Goal: Task Accomplishment & Management: Manage account settings

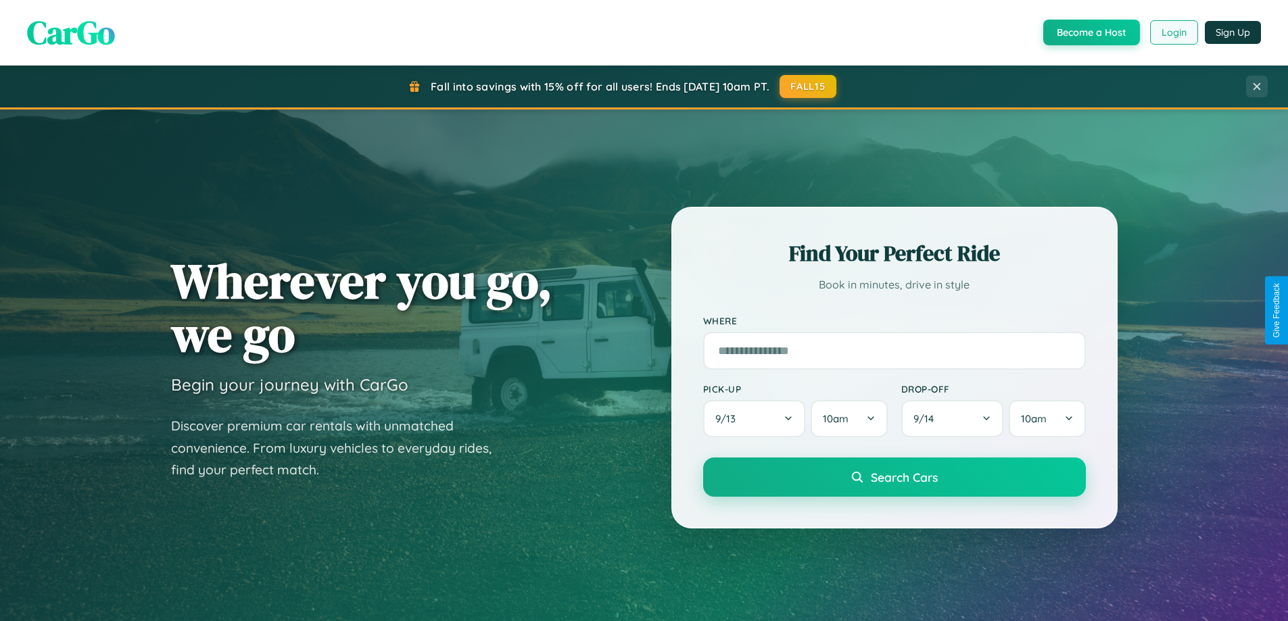
click at [1173, 32] on button "Login" at bounding box center [1174, 32] width 48 height 24
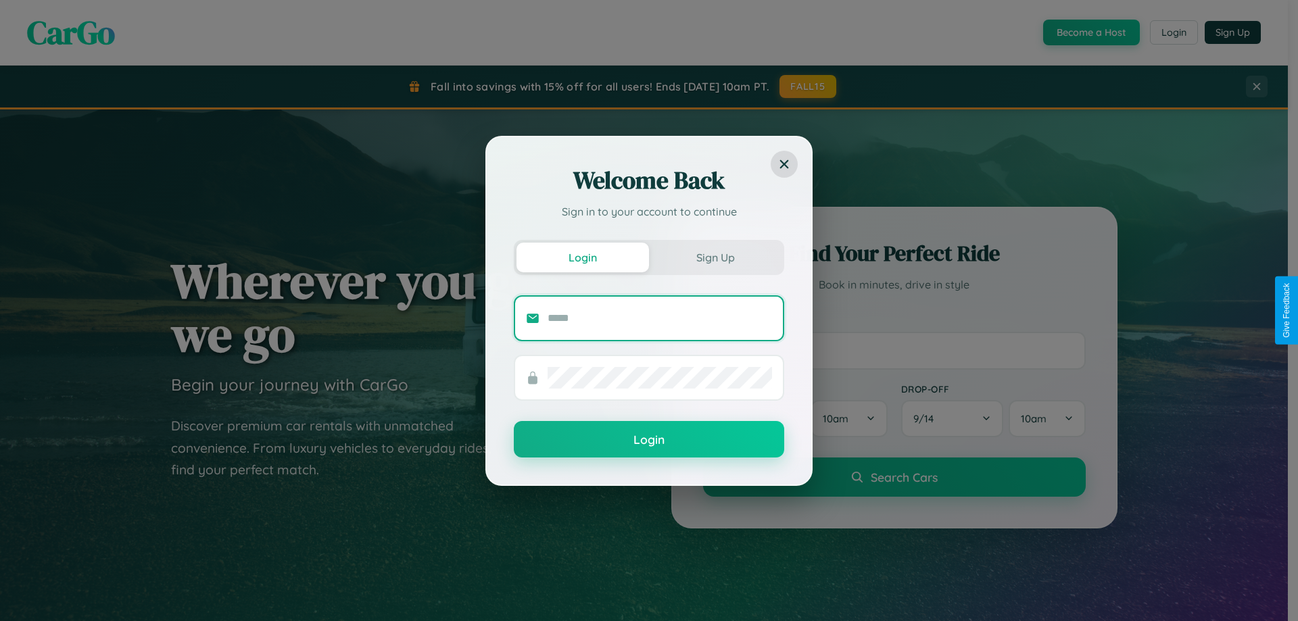
click at [660, 318] on input "text" at bounding box center [660, 319] width 224 height 22
type input "**********"
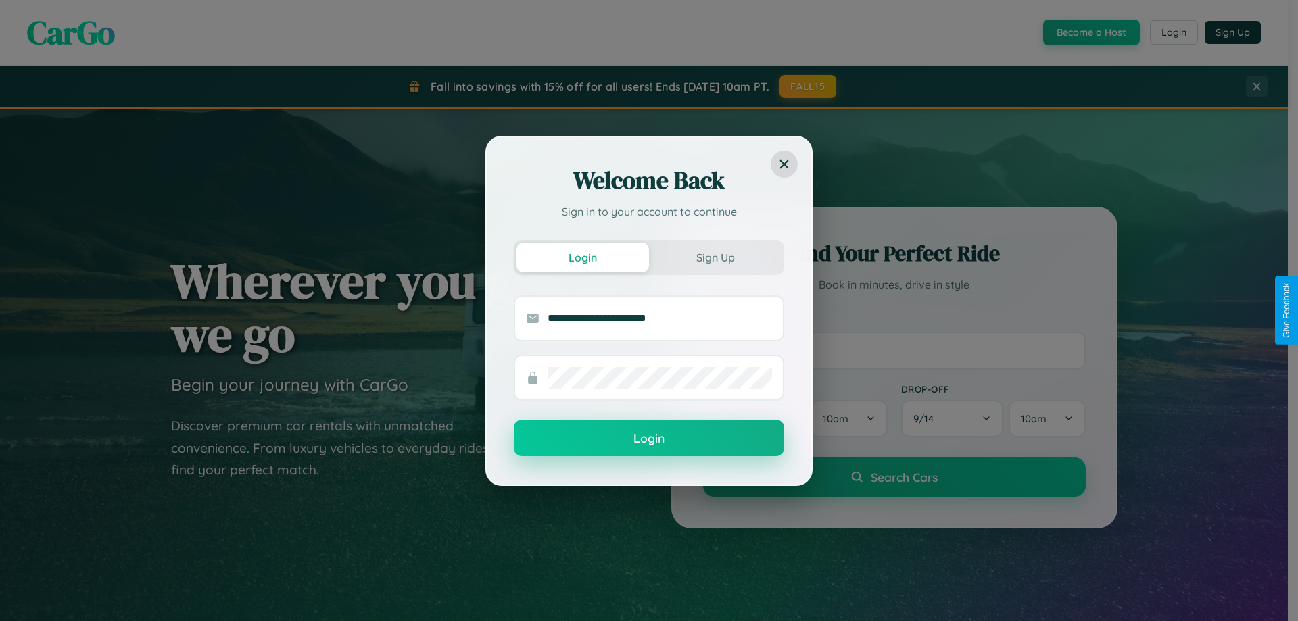
click at [649, 438] on button "Login" at bounding box center [649, 438] width 270 height 37
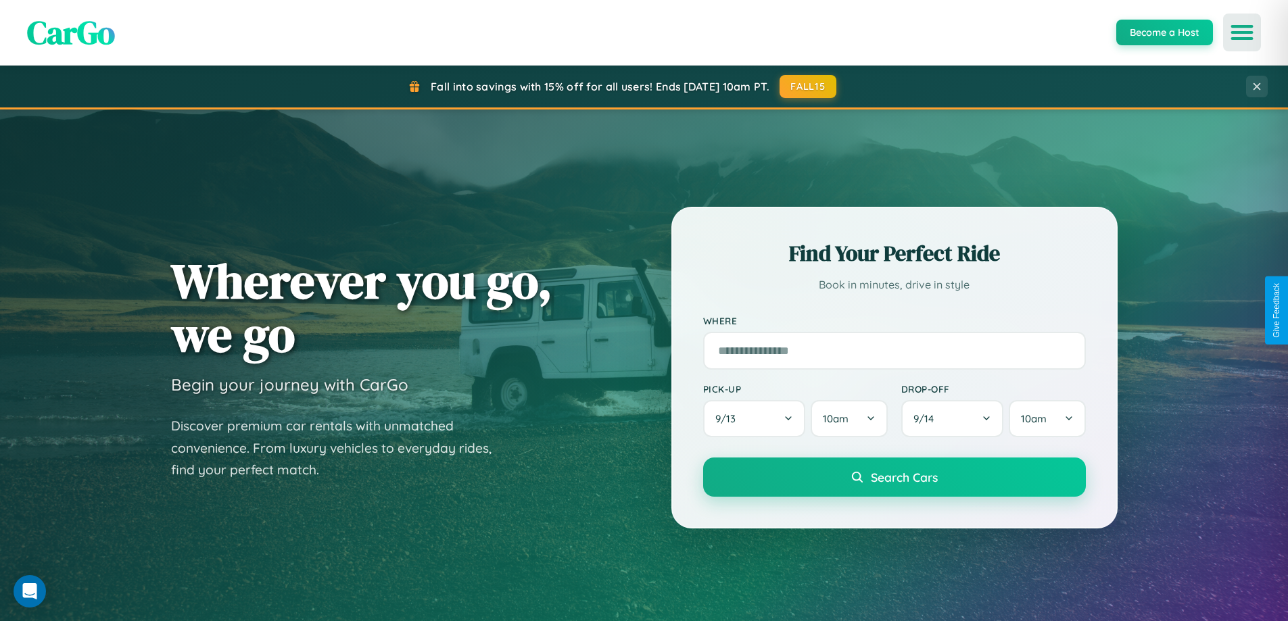
click at [1242, 32] on icon "Open menu" at bounding box center [1243, 32] width 20 height 12
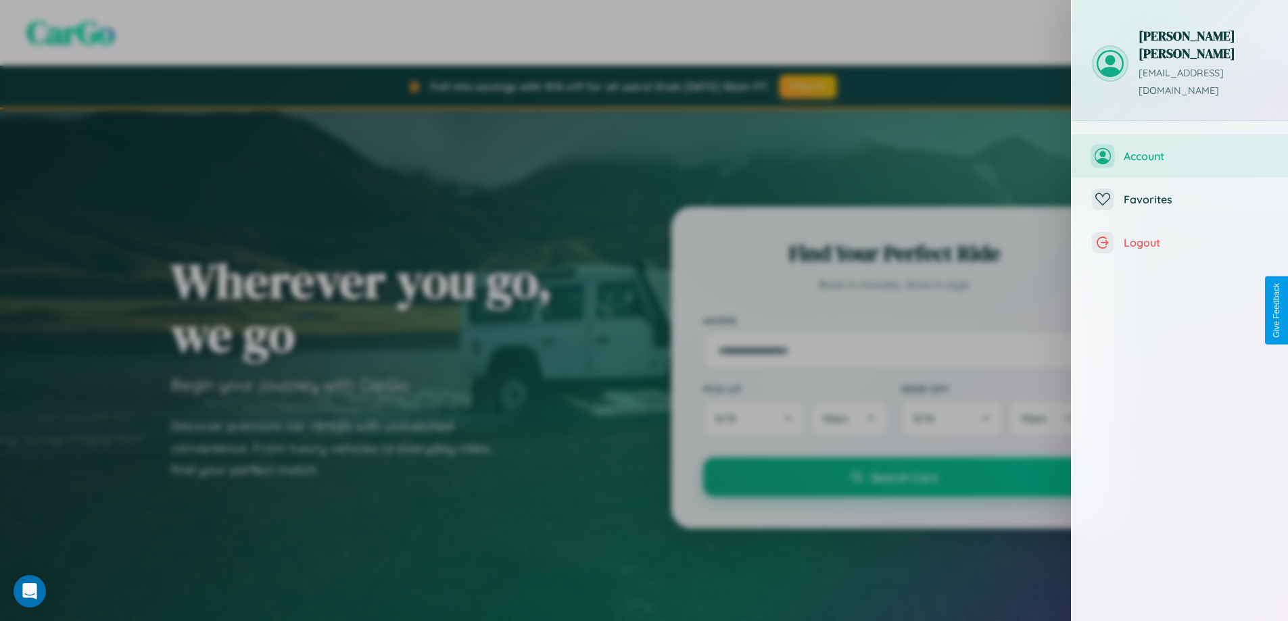
scroll to position [544, 0]
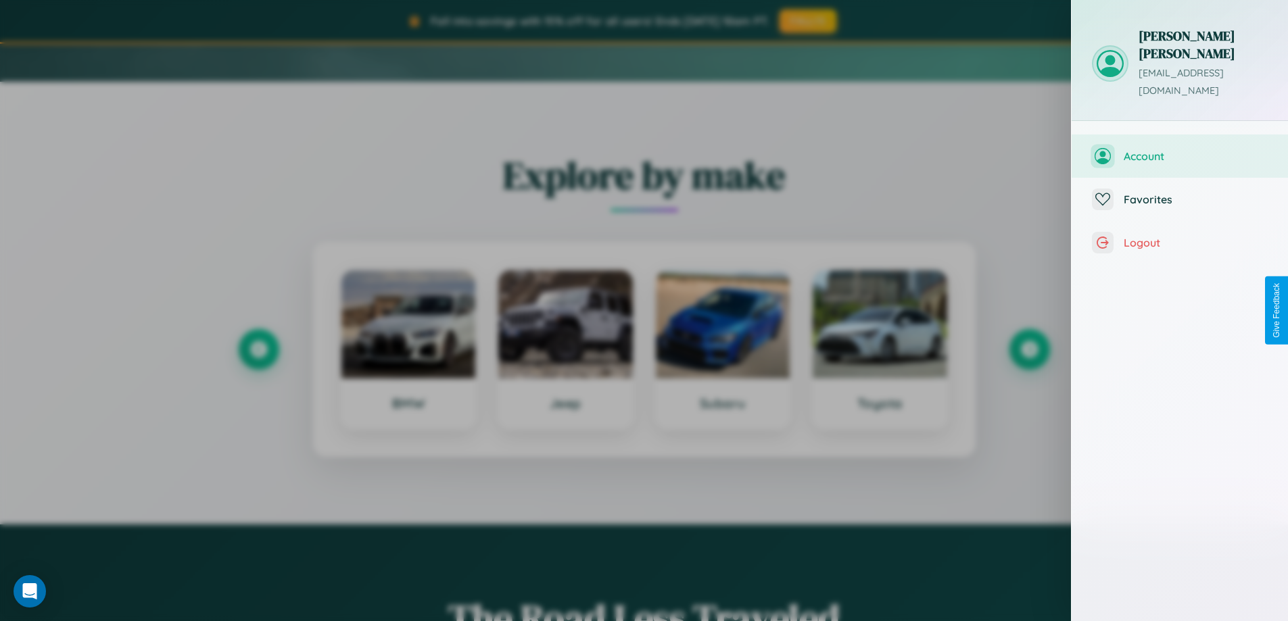
click at [1180, 149] on span "Account" at bounding box center [1196, 156] width 144 height 14
